Goal: Task Accomplishment & Management: Complete application form

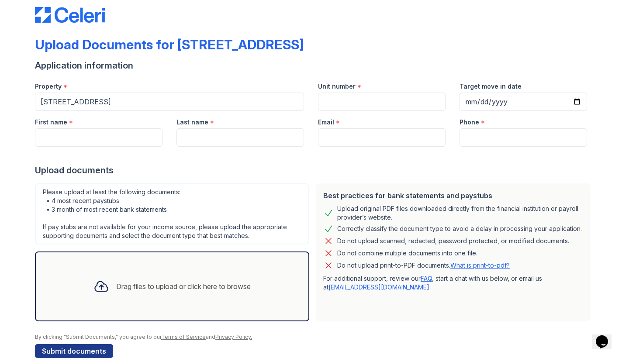
scroll to position [14, 0]
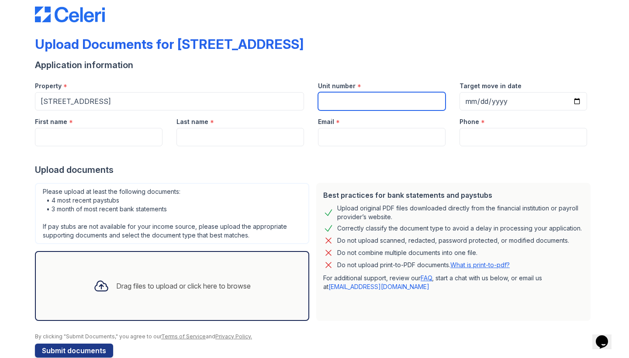
click at [357, 98] on input "Unit number" at bounding box center [382, 101] width 128 height 18
type input "14E"
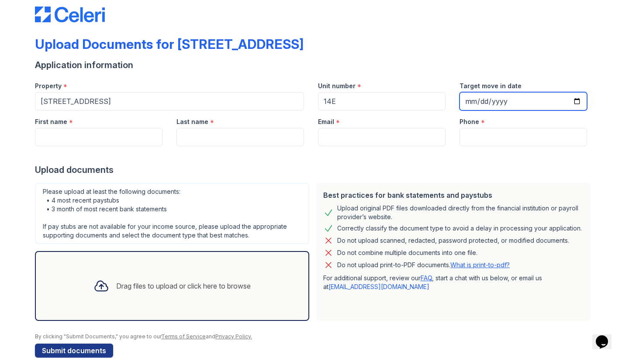
click at [475, 98] on input "Target move in date" at bounding box center [524, 101] width 128 height 18
type input "[DATE]"
click at [547, 117] on div "Phone *" at bounding box center [524, 119] width 128 height 17
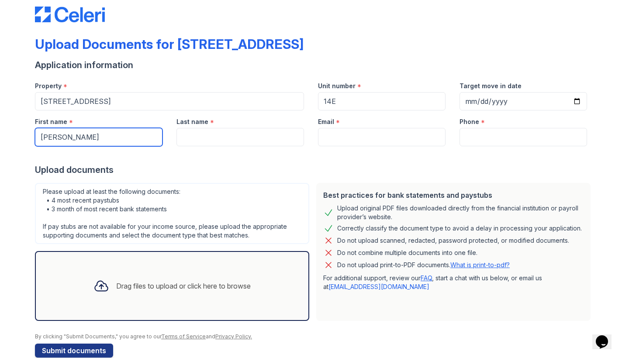
type input "[PERSON_NAME]"
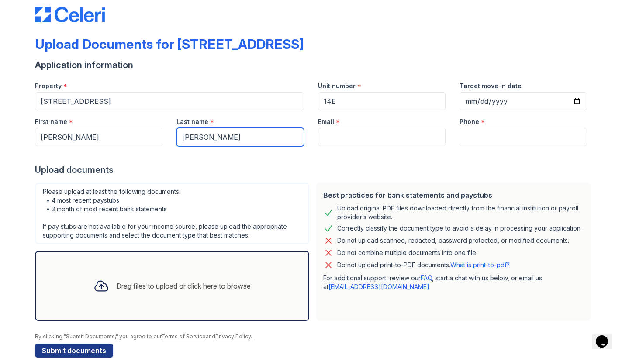
type input "[PERSON_NAME]"
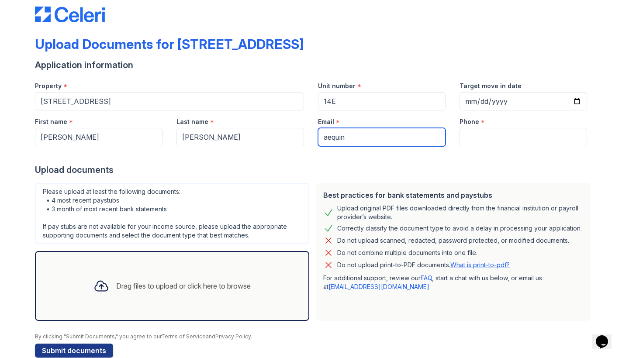
type input "aequino"
type input "[EMAIL_ADDRESS][DOMAIN_NAME]"
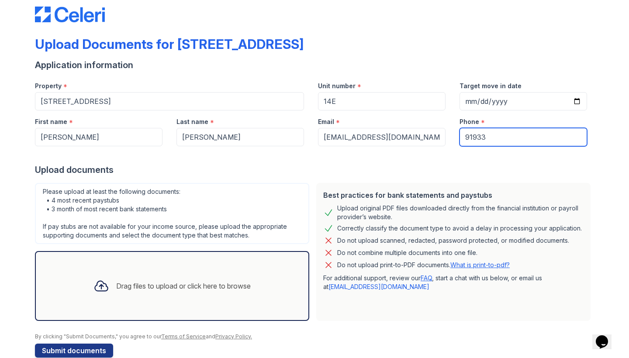
type input "919332"
type input "9193326961"
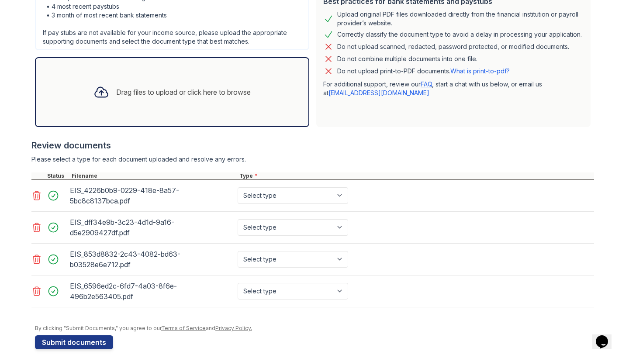
scroll to position [208, 0]
select select "paystub"
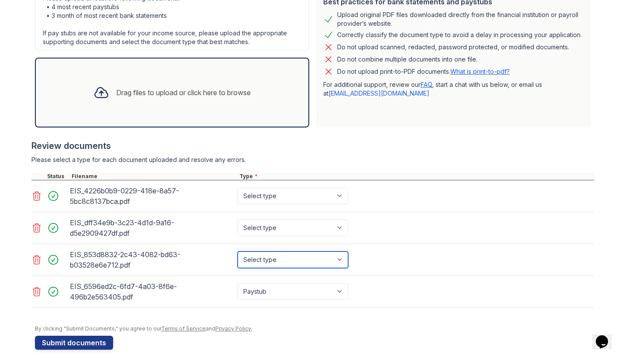
select select "paystub"
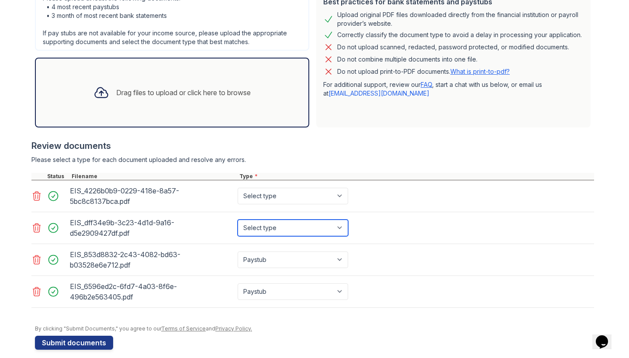
select select "paystub"
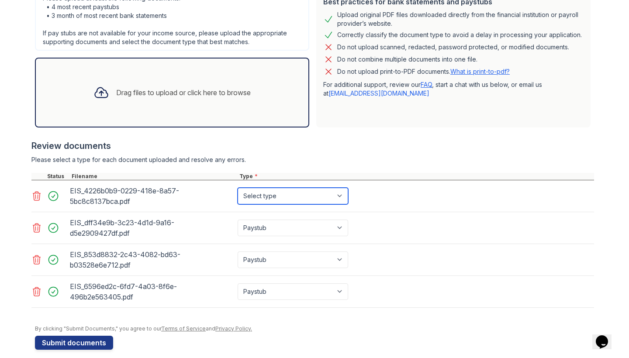
select select "paystub"
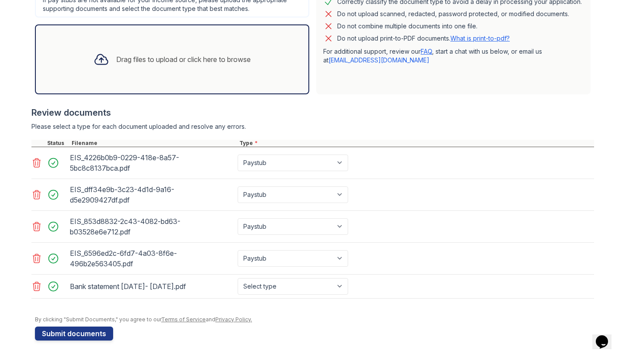
scroll to position [241, 0]
select select "bank_statement"
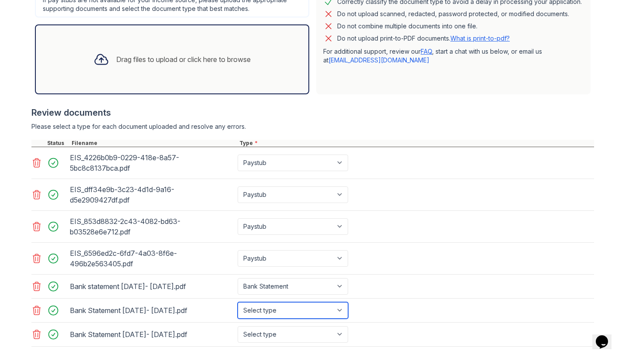
select select "bank_statement"
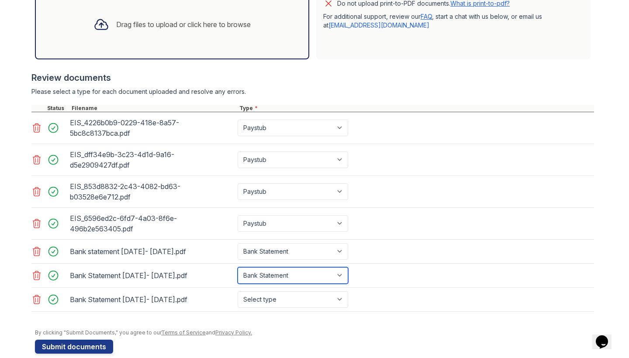
scroll to position [288, 0]
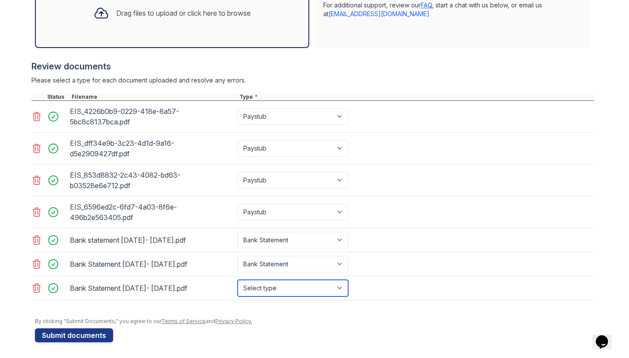
select select "bank_statement"
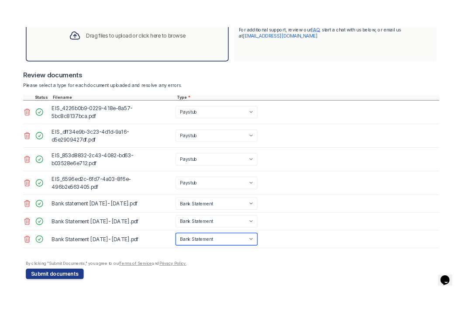
scroll to position [289, 0]
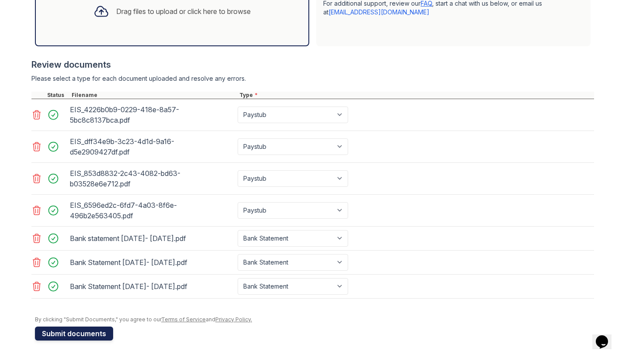
click at [87, 331] on button "Submit documents" at bounding box center [74, 334] width 78 height 14
